Goal: Information Seeking & Learning: Learn about a topic

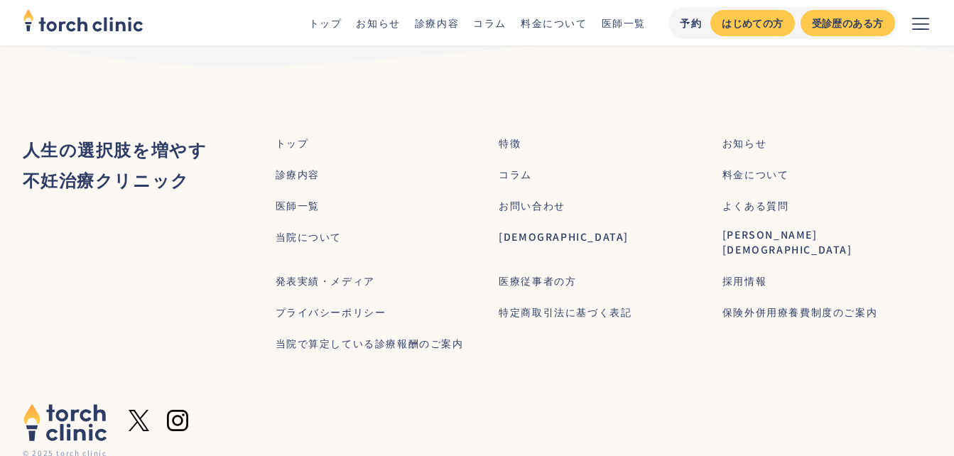
scroll to position [9045, 0]
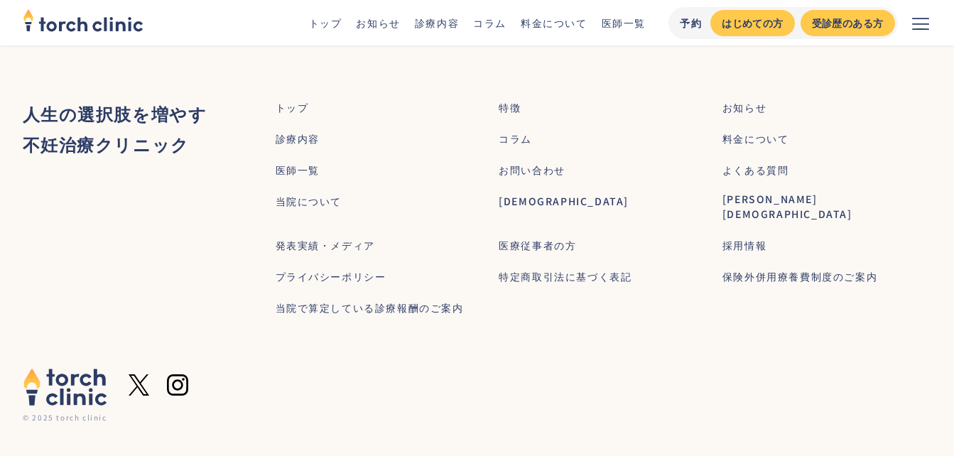
click at [311, 205] on div "当院について" at bounding box center [308, 201] width 67 height 15
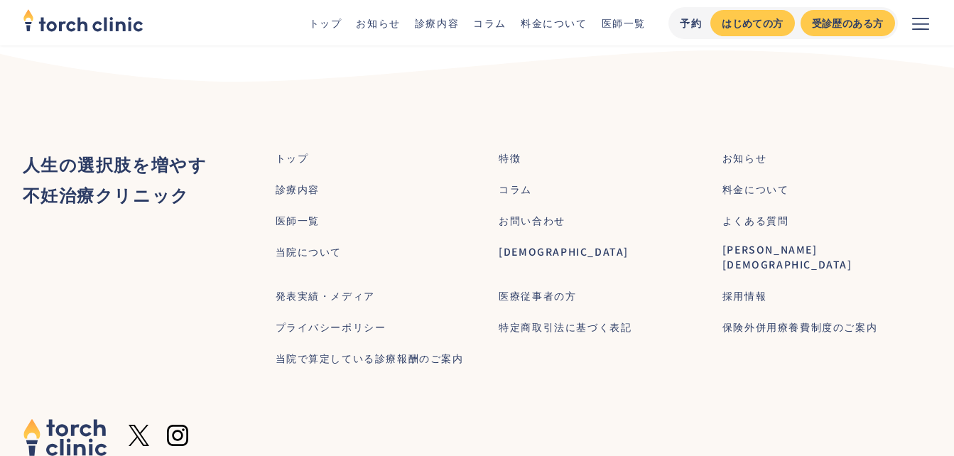
scroll to position [1820, 0]
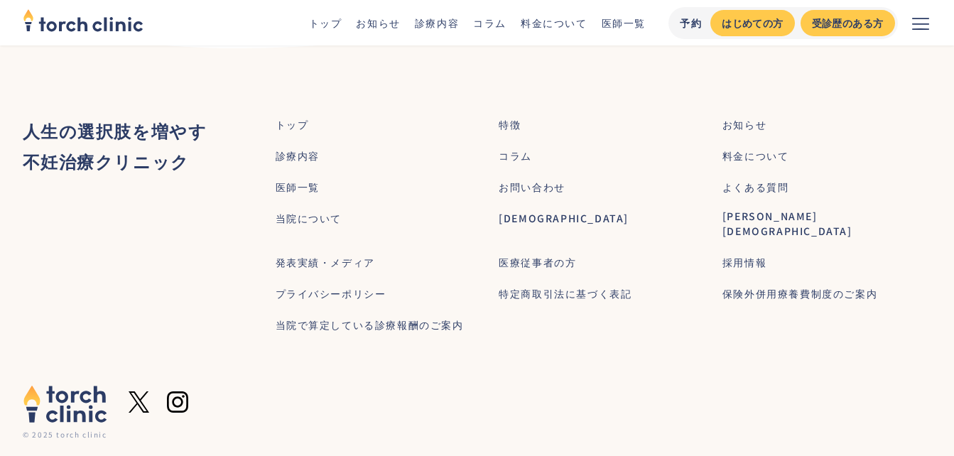
click at [538, 255] on div "医療従事者の方" at bounding box center [536, 262] width 77 height 15
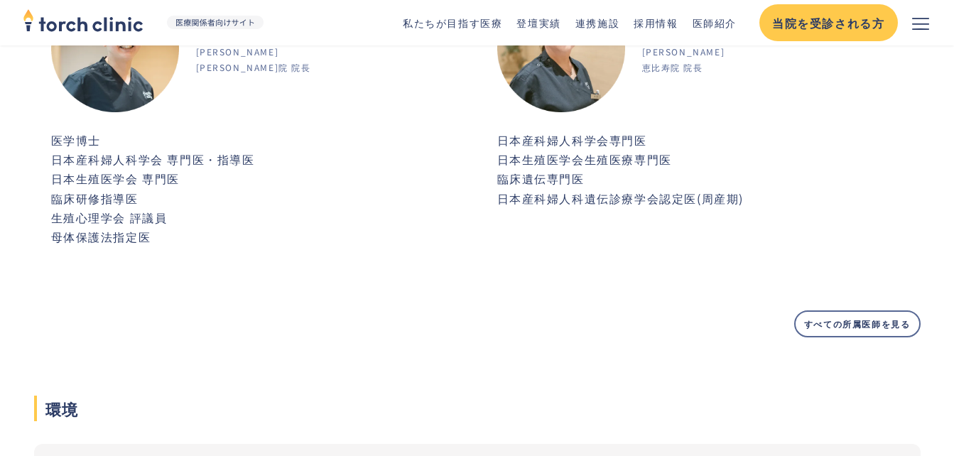
scroll to position [1562, 0]
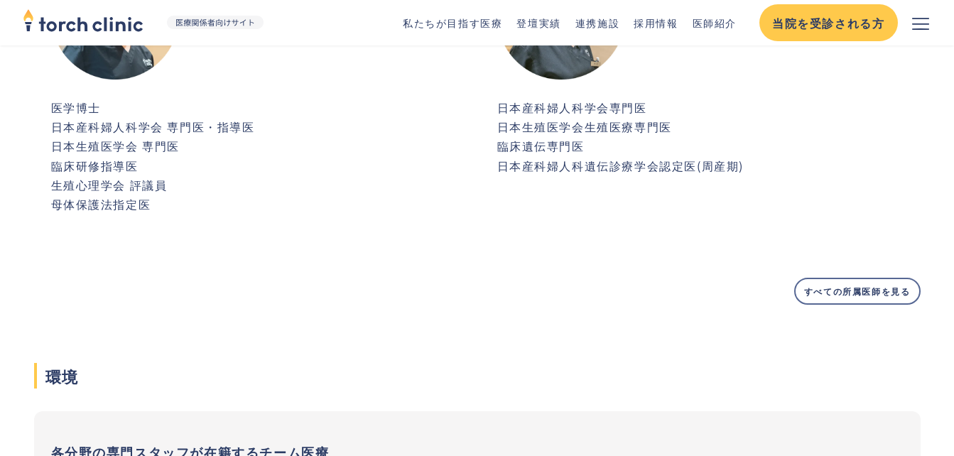
click at [860, 298] on link "すべての所属医師を見る" at bounding box center [857, 291] width 126 height 27
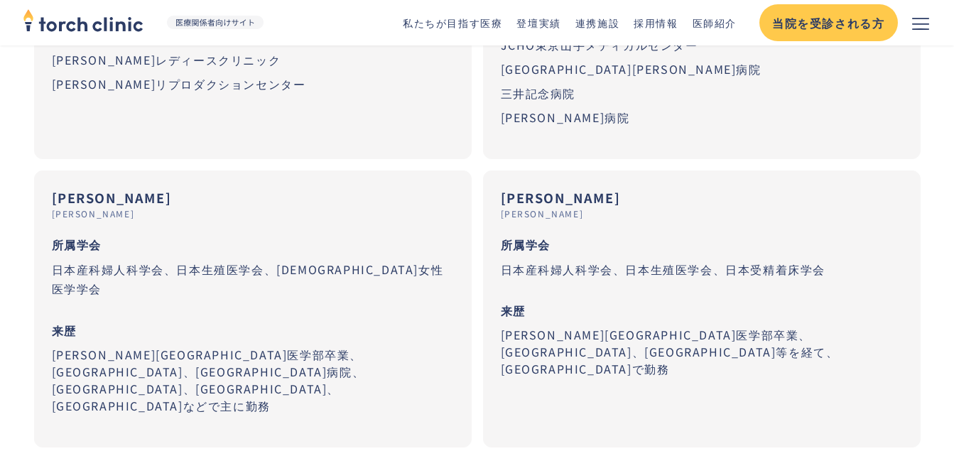
scroll to position [1042, 0]
